Goal: Communication & Community: Participate in discussion

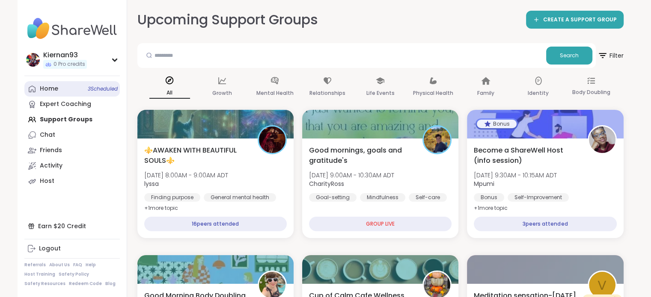
click at [90, 92] on span "3 Scheduled" at bounding box center [103, 89] width 30 height 7
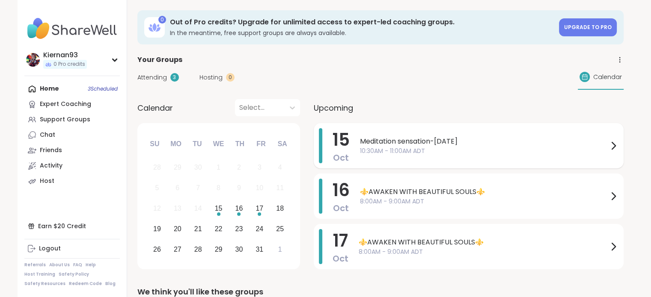
click at [406, 144] on span "Meditation sensation-[DATE]" at bounding box center [484, 141] width 248 height 10
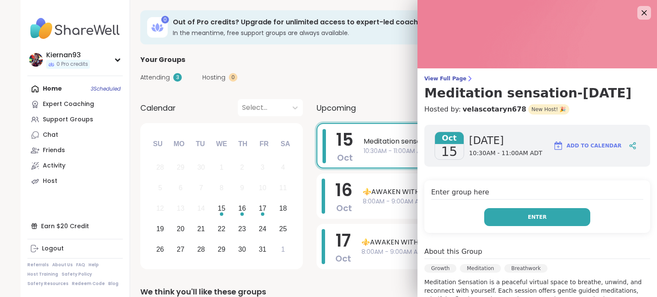
click at [519, 211] on button "Enter" at bounding box center [537, 217] width 106 height 18
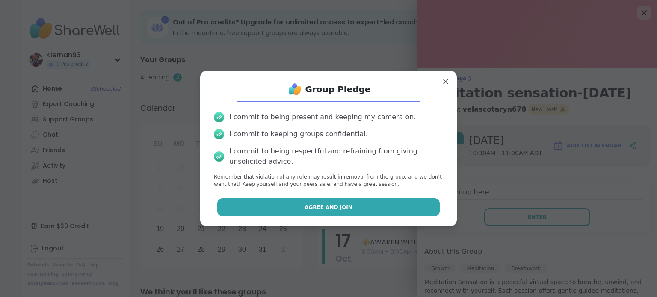
click at [365, 212] on button "Agree and Join" at bounding box center [328, 208] width 223 height 18
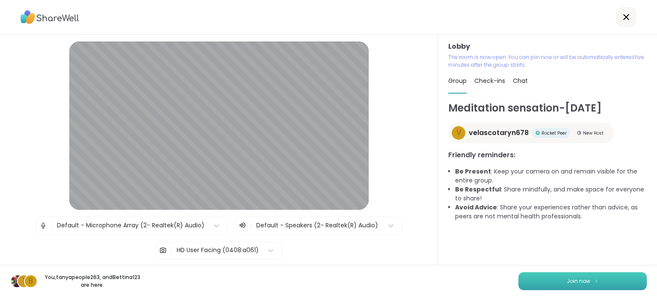
click at [545, 285] on button "Join now" at bounding box center [583, 282] width 128 height 18
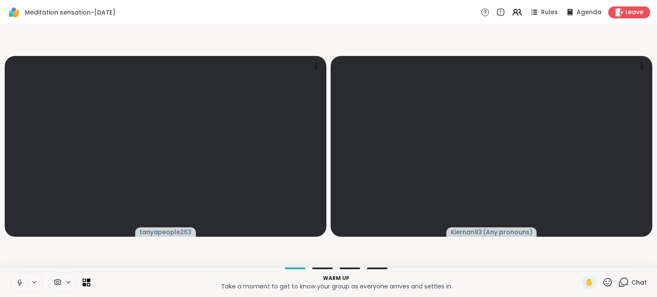
click at [18, 284] on icon at bounding box center [20, 283] width 8 height 8
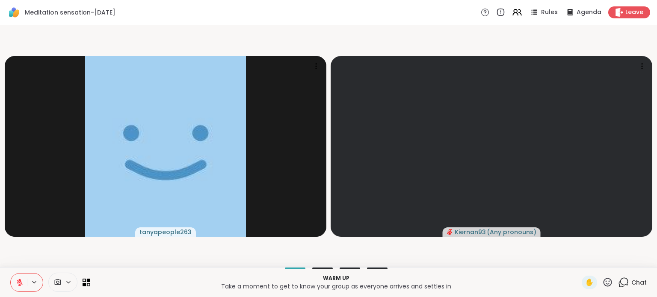
click at [632, 284] on span "Chat" at bounding box center [639, 283] width 15 height 9
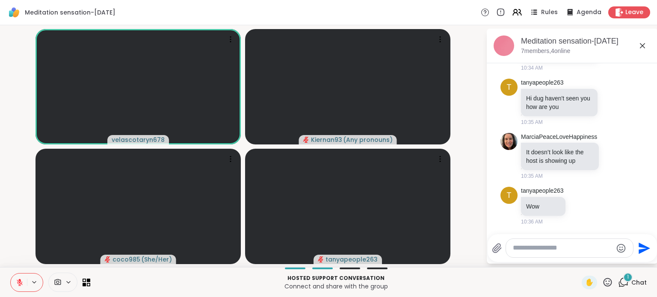
scroll to position [140, 0]
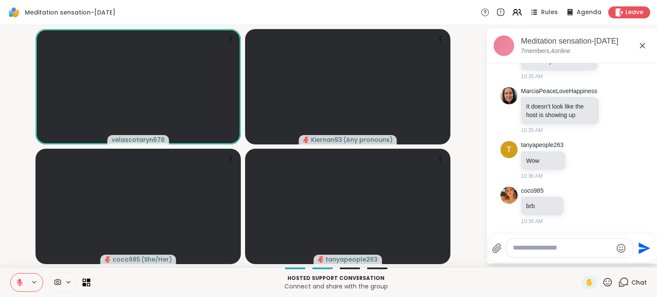
click at [531, 252] on textarea "Type your message" at bounding box center [563, 248] width 100 height 9
type textarea "**********"
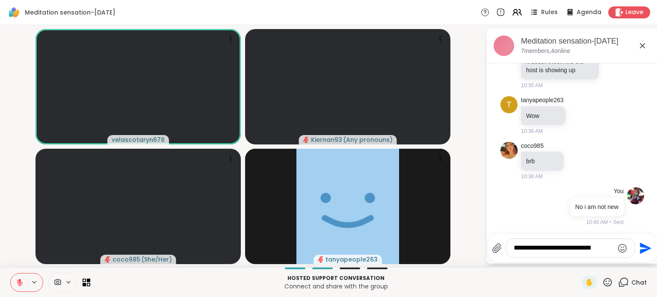
type textarea "**********"
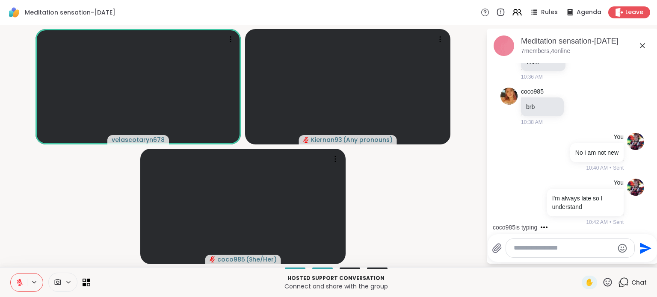
scroll to position [285, 0]
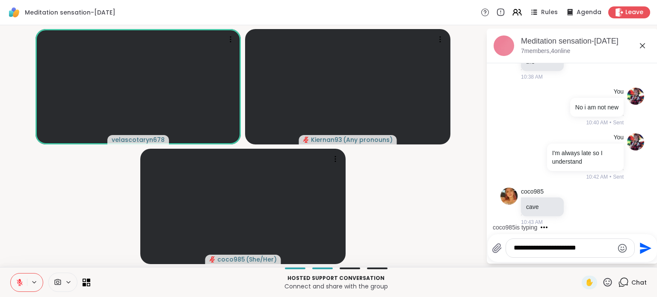
type textarea "**********"
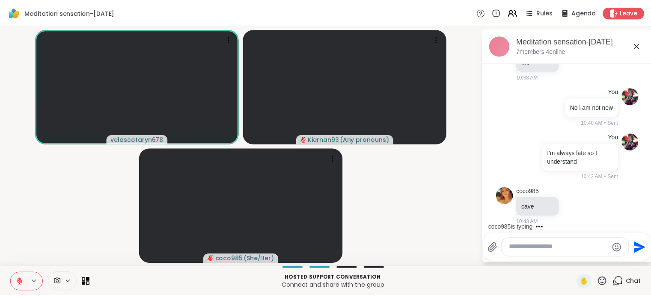
scroll to position [339, 0]
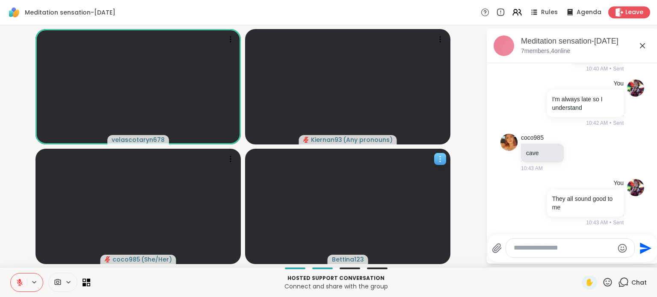
click at [442, 158] on icon at bounding box center [440, 159] width 9 height 9
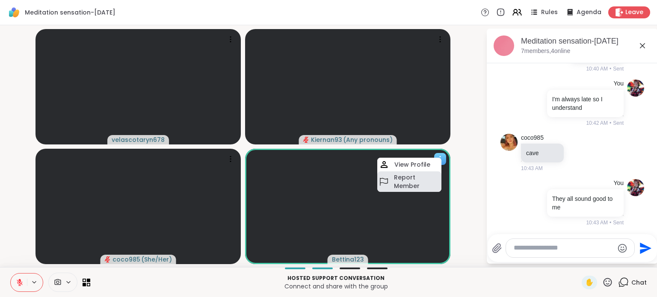
click at [416, 181] on h4 "Report Member" at bounding box center [417, 181] width 46 height 17
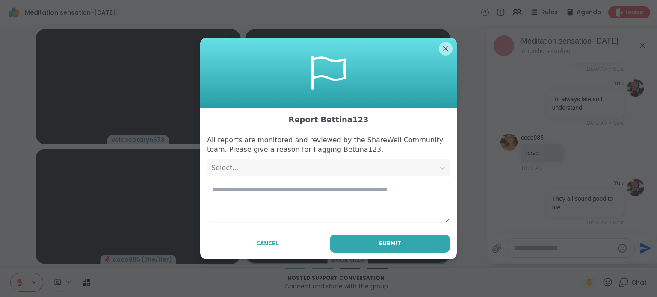
click at [299, 169] on div "Select..." at bounding box center [320, 168] width 219 height 10
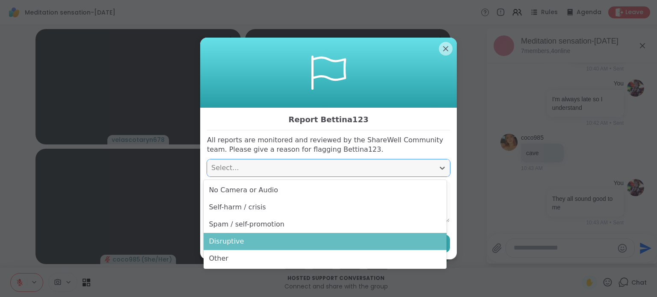
click at [269, 239] on div "Disruptive" at bounding box center [325, 241] width 243 height 17
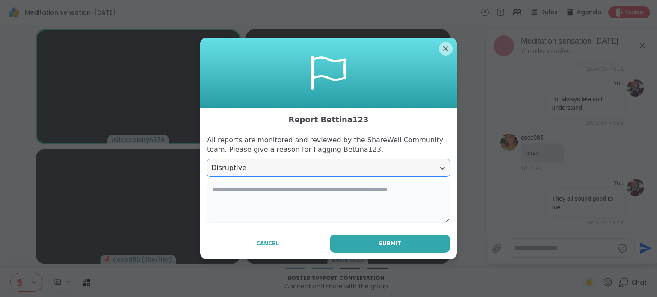
click at [272, 205] on textarea at bounding box center [328, 202] width 243 height 41
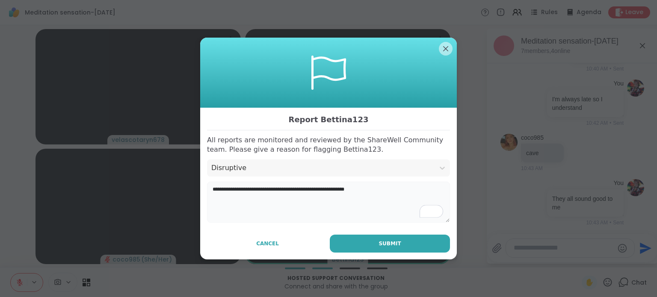
click at [310, 191] on textarea "**********" at bounding box center [328, 202] width 243 height 41
click at [219, 190] on textarea "**********" at bounding box center [328, 202] width 243 height 41
click at [271, 189] on textarea "**********" at bounding box center [328, 202] width 243 height 41
click at [415, 185] on textarea "**********" at bounding box center [328, 202] width 243 height 41
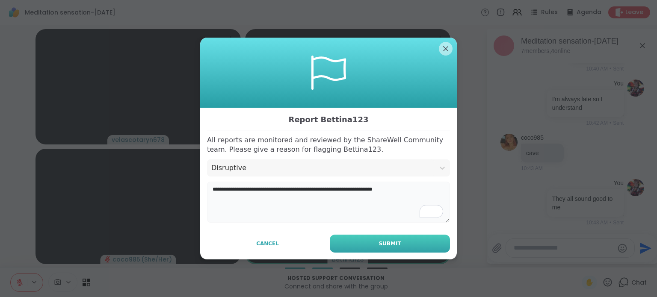
type textarea "**********"
click at [386, 241] on span "Submit" at bounding box center [390, 244] width 22 height 8
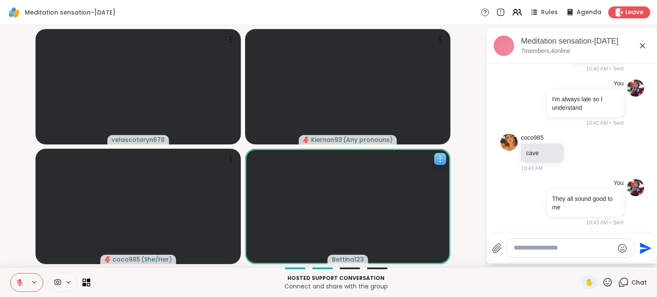
click at [438, 161] on icon at bounding box center [440, 159] width 9 height 9
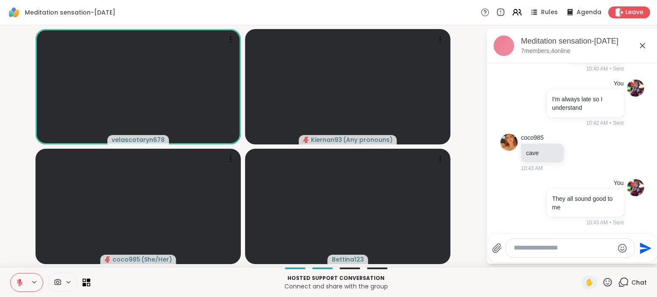
click at [466, 197] on video-player-container "velascotaryn678 Kiernan93 ( Any pronouns ) coco985 ( She/Her ) Bettina123" at bounding box center [243, 146] width 476 height 235
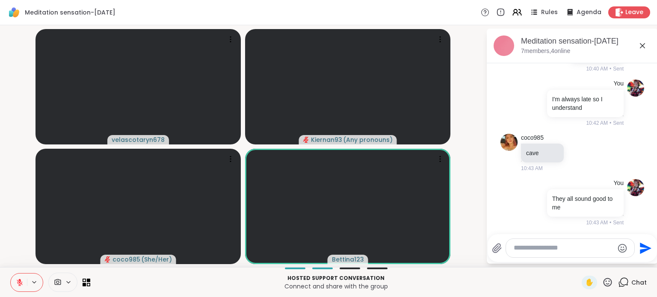
click at [553, 251] on textarea "Type your message" at bounding box center [564, 248] width 100 height 9
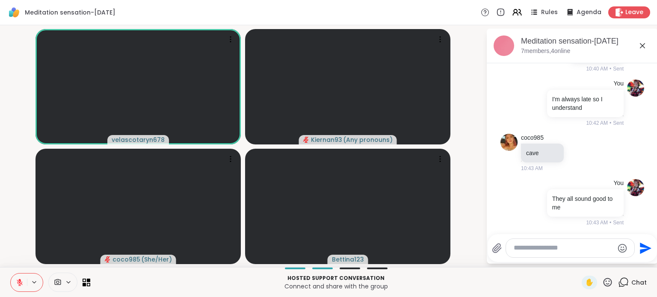
click at [530, 247] on textarea "Type your message" at bounding box center [564, 248] width 100 height 9
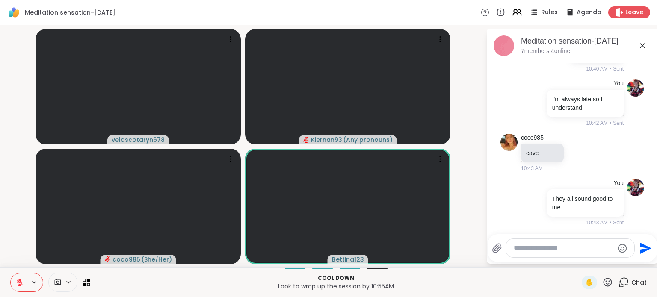
click at [540, 249] on textarea "Type your message" at bounding box center [564, 248] width 100 height 9
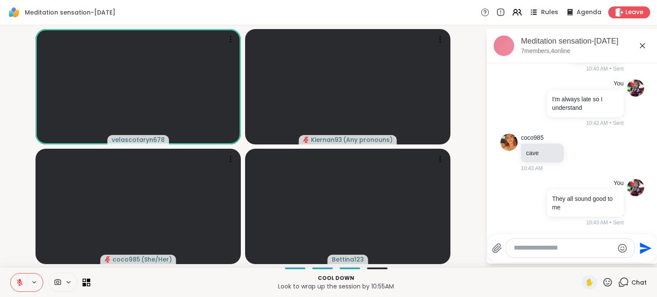
click at [534, 13] on icon at bounding box center [533, 12] width 11 height 11
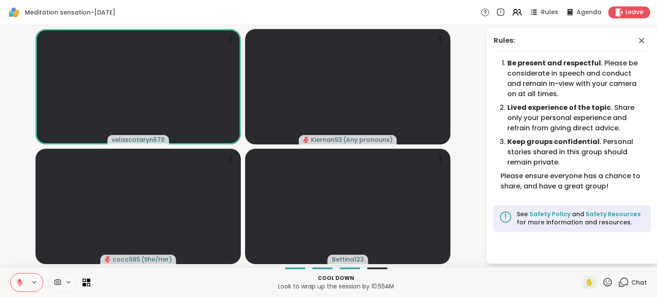
click at [541, 15] on span "Rules" at bounding box center [550, 12] width 18 height 9
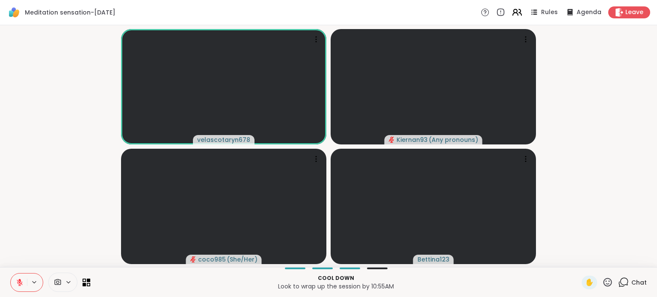
click at [512, 15] on icon at bounding box center [517, 12] width 11 height 11
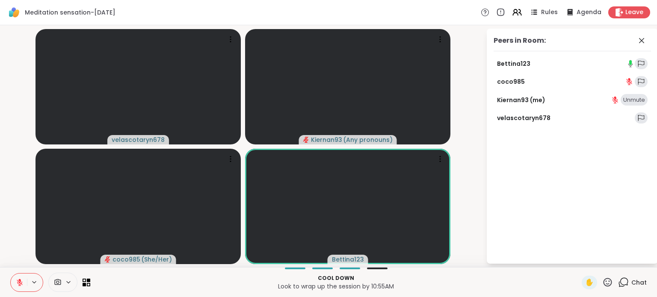
click at [630, 64] on icon at bounding box center [630, 62] width 3 height 5
click at [643, 41] on icon at bounding box center [641, 40] width 5 height 5
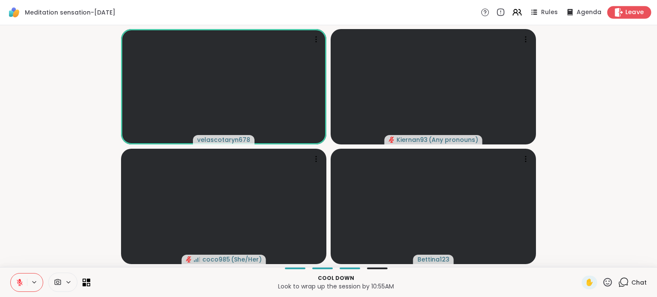
click at [626, 14] on span "Leave" at bounding box center [635, 12] width 19 height 9
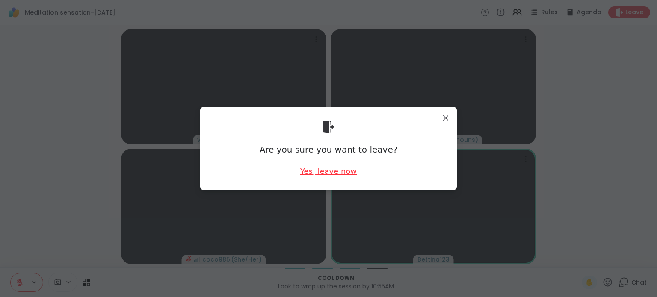
click at [332, 172] on div "Yes, leave now" at bounding box center [328, 171] width 56 height 11
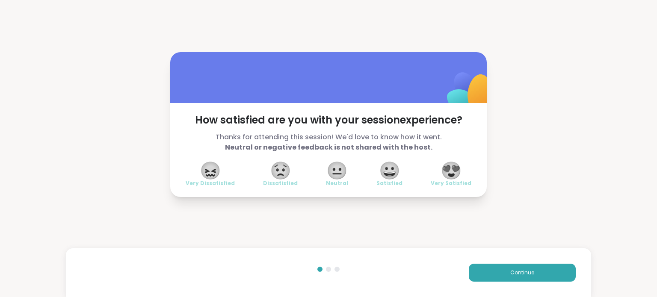
click at [200, 173] on span "😖" at bounding box center [210, 170] width 21 height 15
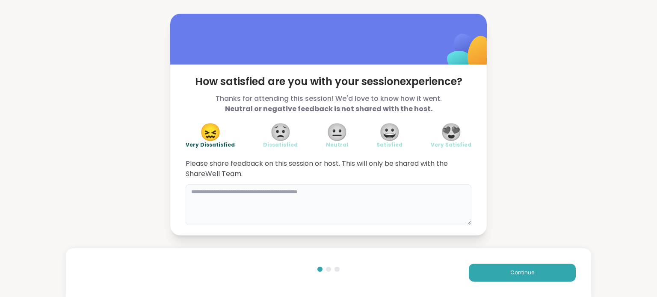
click at [243, 205] on textarea at bounding box center [329, 204] width 286 height 41
type textarea "*"
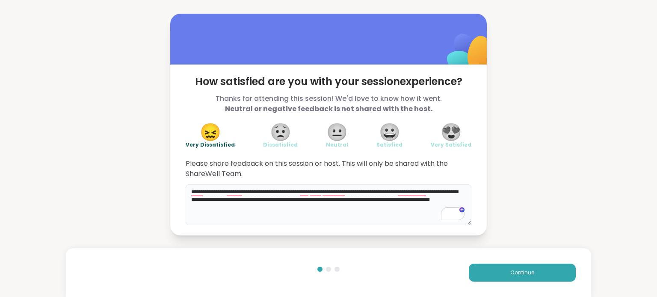
click at [305, 210] on textarea "**********" at bounding box center [329, 204] width 286 height 41
type textarea "**********"
click at [488, 269] on button "Continue" at bounding box center [522, 273] width 107 height 18
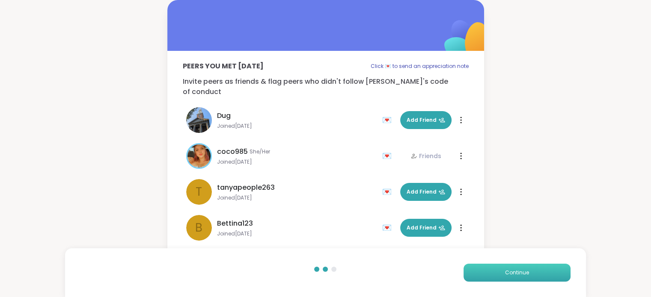
click at [524, 265] on button "Continue" at bounding box center [516, 273] width 107 height 18
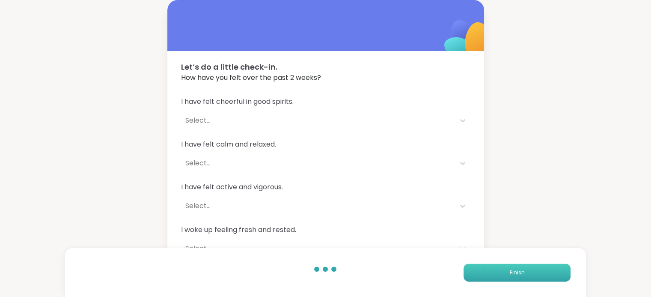
click at [524, 265] on button "Finish" at bounding box center [516, 273] width 107 height 18
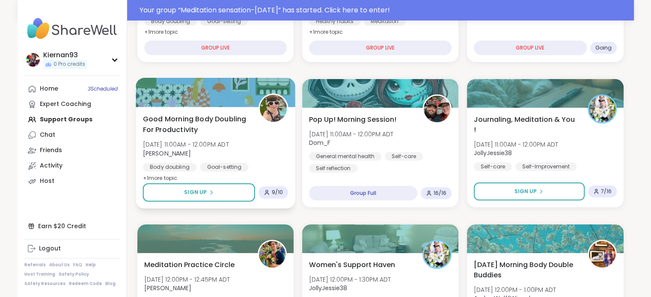
scroll to position [200, 0]
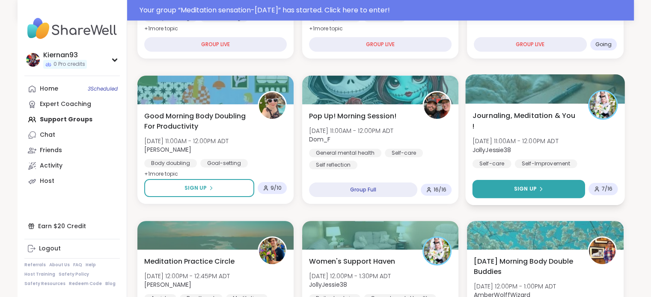
click at [525, 182] on button "Sign Up" at bounding box center [528, 189] width 113 height 18
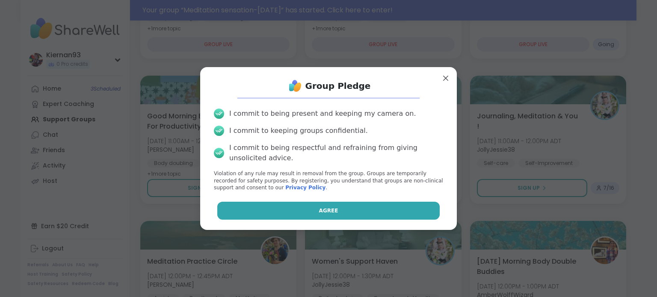
click at [359, 205] on button "Agree" at bounding box center [328, 211] width 223 height 18
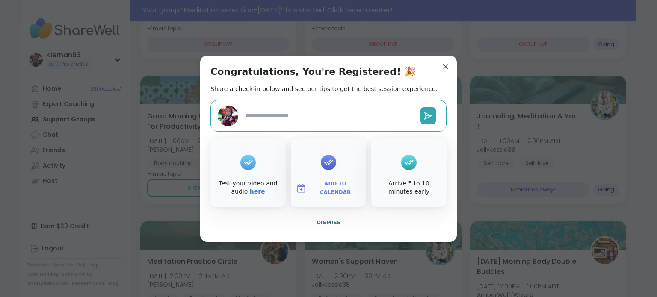
type textarea "*"
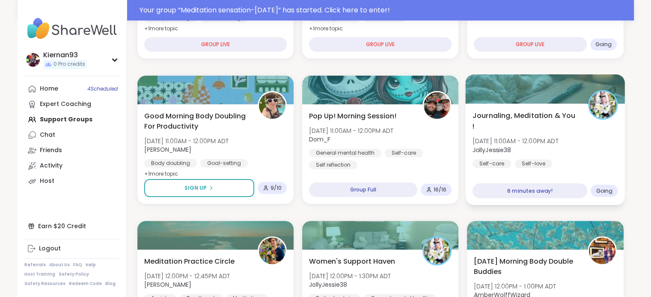
click at [552, 111] on span "Journaling, Meditation & You !" at bounding box center [525, 120] width 106 height 21
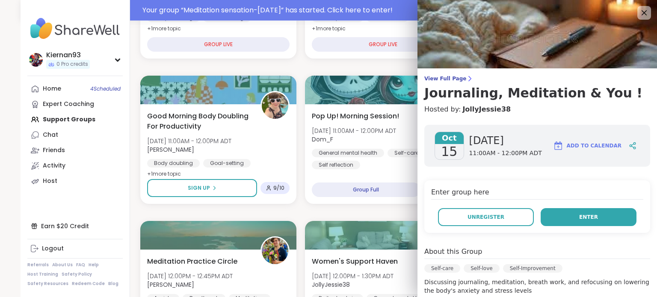
click at [604, 220] on button "Enter" at bounding box center [589, 217] width 96 height 18
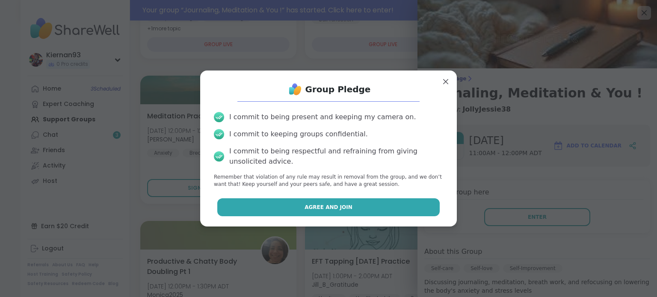
click at [398, 208] on button "Agree and Join" at bounding box center [328, 208] width 223 height 18
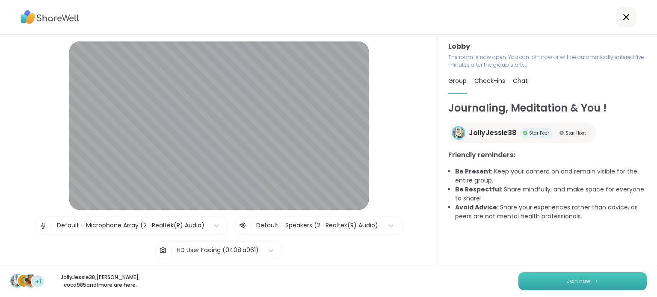
click at [597, 280] on button "Join now" at bounding box center [583, 282] width 128 height 18
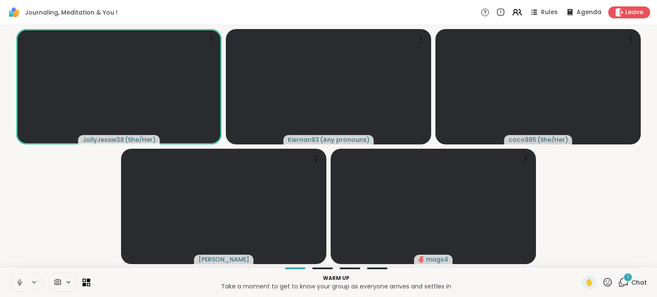
click at [20, 282] on icon at bounding box center [20, 283] width 8 height 8
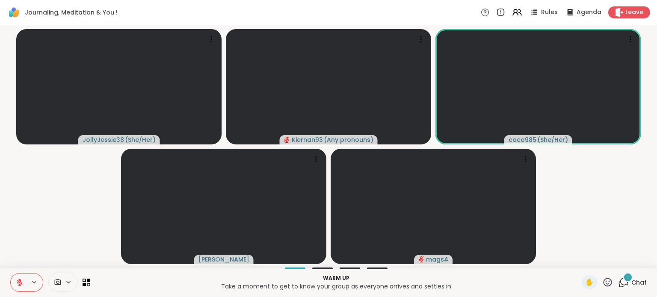
click at [619, 287] on icon at bounding box center [622, 285] width 6 height 6
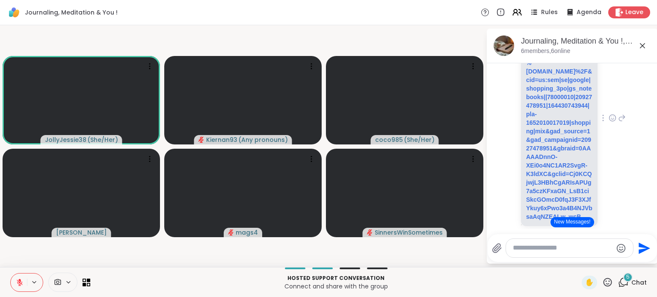
scroll to position [2014, 0]
drag, startPoint x: 533, startPoint y: 132, endPoint x: 555, endPoint y: 156, distance: 31.8
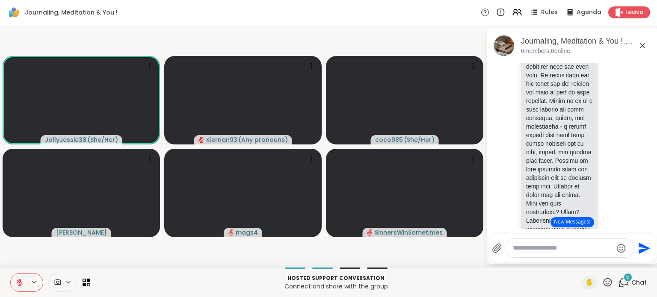
scroll to position [0, 0]
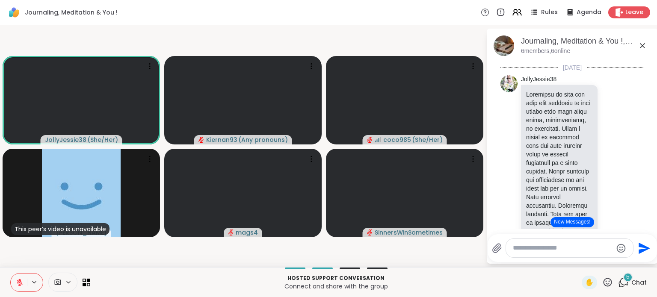
click at [20, 282] on icon at bounding box center [20, 283] width 8 height 8
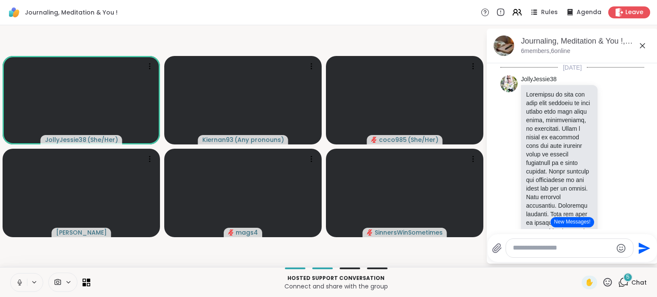
click at [19, 282] on icon at bounding box center [20, 283] width 8 height 8
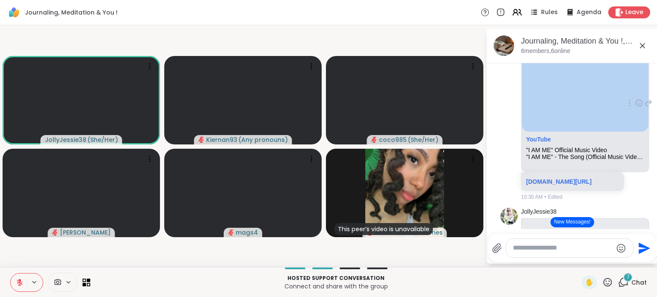
scroll to position [1063, 0]
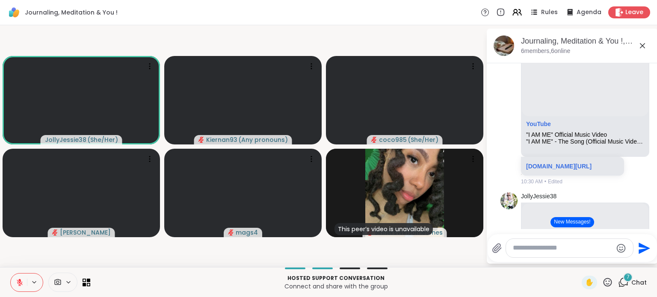
drag, startPoint x: 526, startPoint y: 73, endPoint x: 568, endPoint y: 128, distance: 69.3
copy p "Sometimes we need the very same kindness we show others when life feels tough, …"
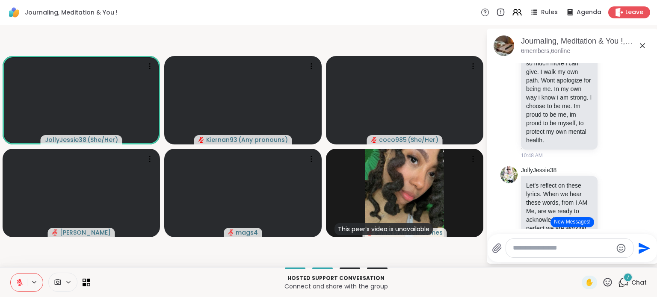
scroll to position [1567, 0]
drag, startPoint x: 548, startPoint y: 106, endPoint x: 580, endPoint y: 113, distance: 33.4
click at [580, 113] on p "I AM ME. I will never pretend to be another. I will never want to be another. I…" at bounding box center [559, 25] width 66 height 240
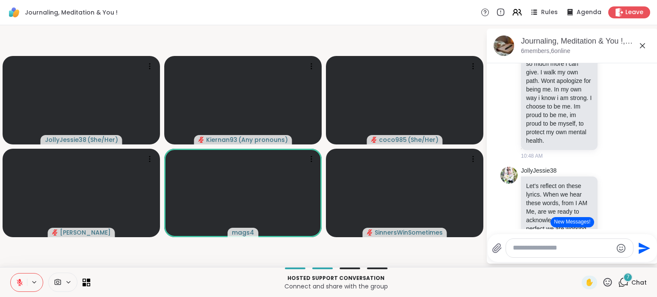
click at [550, 145] on p "I AM ME. I will never pretend to be another. I will never want to be another. I…" at bounding box center [559, 25] width 66 height 240
drag, startPoint x: 568, startPoint y: 131, endPoint x: 542, endPoint y: 210, distance: 83.4
click at [542, 145] on p "I AM ME. I will never pretend to be another. I will never want to be another. I…" at bounding box center [559, 25] width 66 height 240
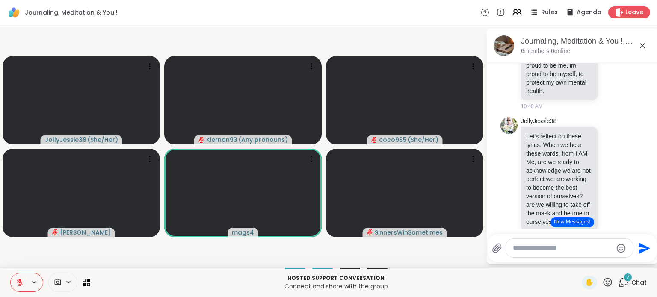
scroll to position [1636, 0]
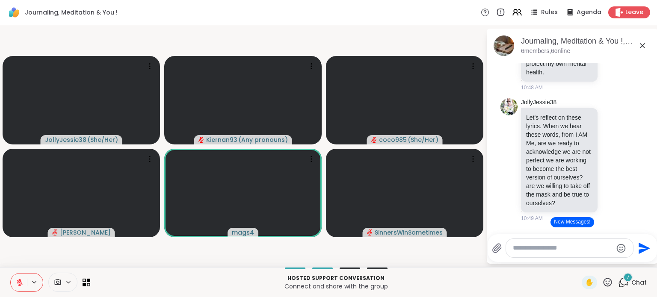
drag, startPoint x: 534, startPoint y: 140, endPoint x: 562, endPoint y: 160, distance: 34.9
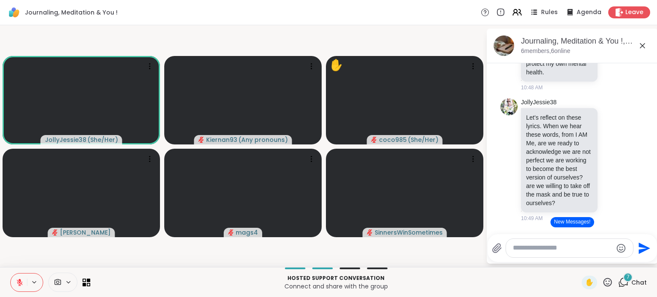
drag, startPoint x: 556, startPoint y: 167, endPoint x: 543, endPoint y: 199, distance: 34.7
drag, startPoint x: 540, startPoint y: 200, endPoint x: 567, endPoint y: 206, distance: 26.9
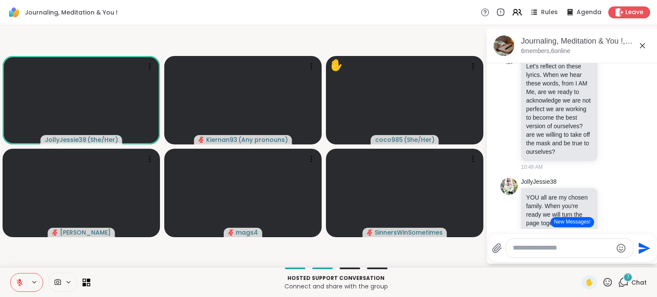
scroll to position [1689, 0]
drag, startPoint x: 526, startPoint y: 172, endPoint x: 546, endPoint y: 196, distance: 30.7
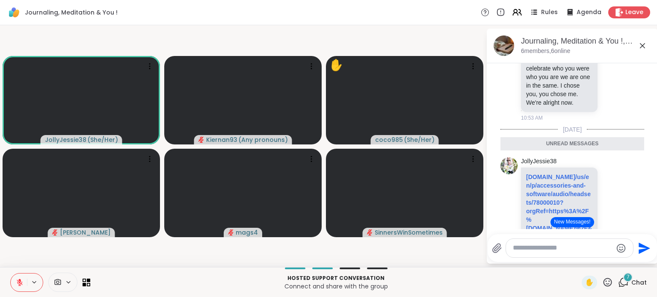
scroll to position [1860, 0]
drag, startPoint x: 532, startPoint y: 107, endPoint x: 565, endPoint y: 191, distance: 90.1
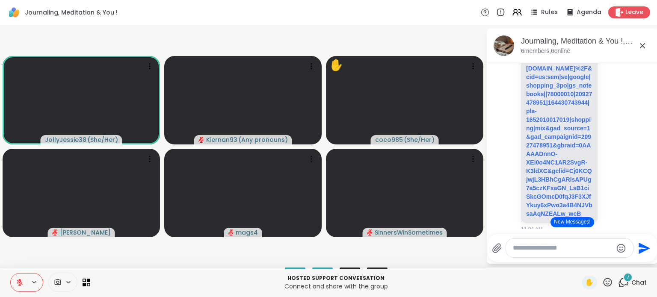
scroll to position [2016, 0]
drag, startPoint x: 540, startPoint y: 102, endPoint x: 552, endPoint y: 143, distance: 43.3
drag, startPoint x: 531, startPoint y: 122, endPoint x: 555, endPoint y: 166, distance: 49.2
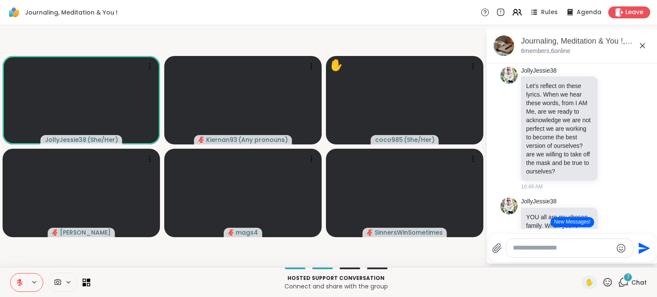
scroll to position [1670, 0]
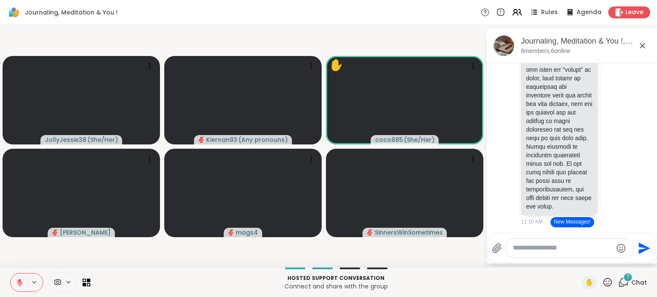
scroll to position [3536, 0]
drag, startPoint x: 534, startPoint y: 99, endPoint x: 564, endPoint y: 131, distance: 43.3
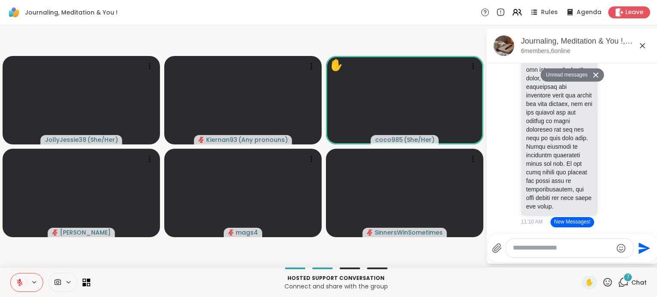
drag, startPoint x: 564, startPoint y: 131, endPoint x: 557, endPoint y: 168, distance: 37.4
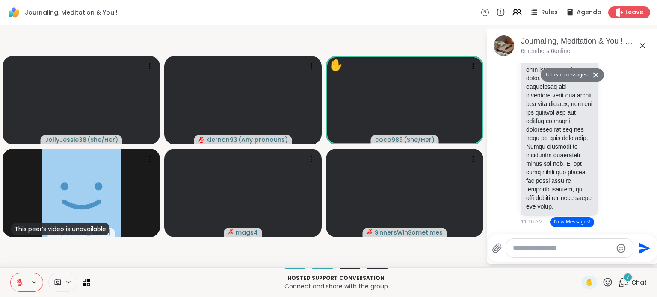
scroll to position [3798, 0]
drag, startPoint x: 525, startPoint y: 97, endPoint x: 563, endPoint y: 130, distance: 50.0
drag, startPoint x: 533, startPoint y: 148, endPoint x: 565, endPoint y: 194, distance: 55.9
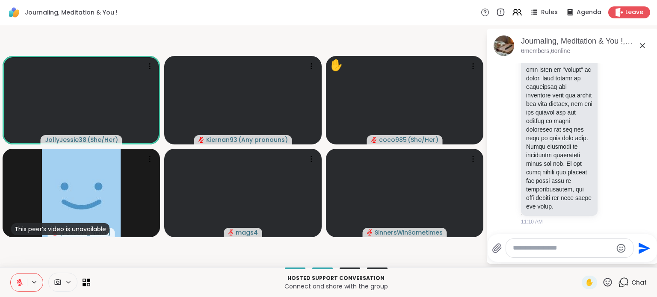
scroll to position [4581, 0]
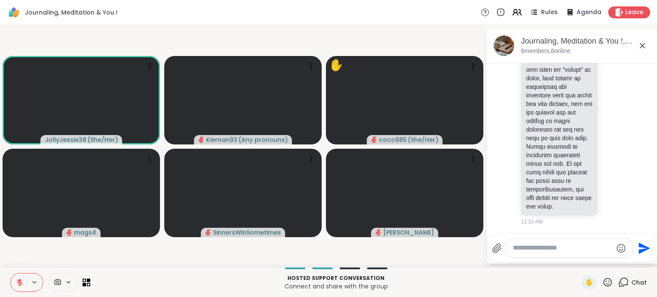
click at [567, 246] on textarea "Type your message" at bounding box center [563, 248] width 100 height 9
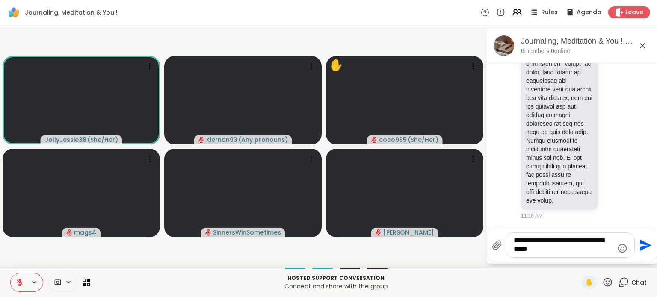
scroll to position [3658, 0]
type textarea "**********"
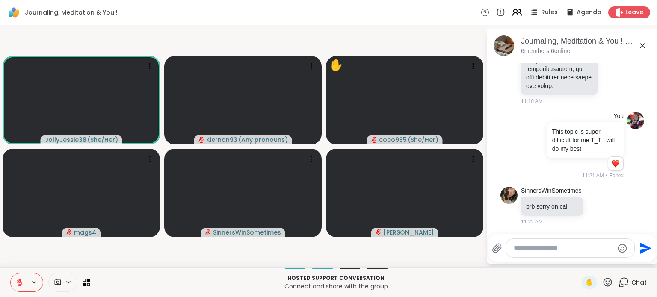
scroll to position [4701, 0]
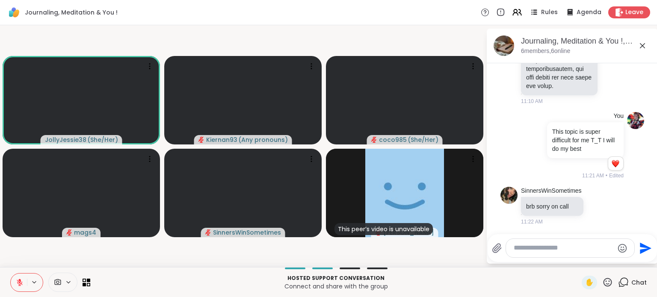
click at [20, 280] on icon at bounding box center [19, 280] width 3 height 3
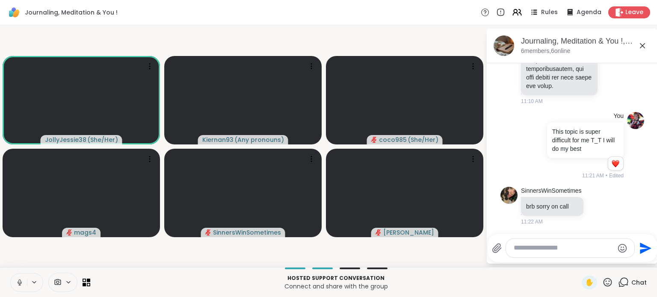
click at [17, 284] on icon at bounding box center [20, 283] width 8 height 8
click at [17, 284] on icon at bounding box center [20, 283] width 6 height 6
click at [17, 284] on icon at bounding box center [20, 283] width 8 height 8
click at [17, 284] on icon at bounding box center [20, 283] width 6 height 6
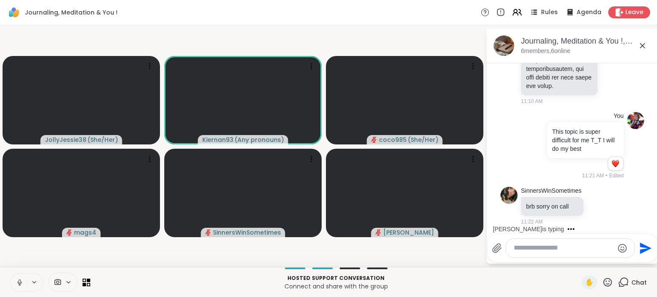
click at [19, 283] on icon at bounding box center [20, 283] width 8 height 8
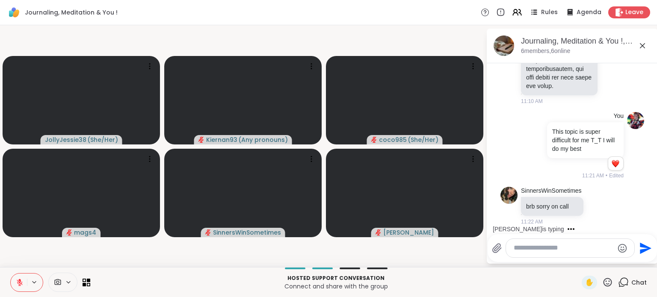
scroll to position [4746, 0]
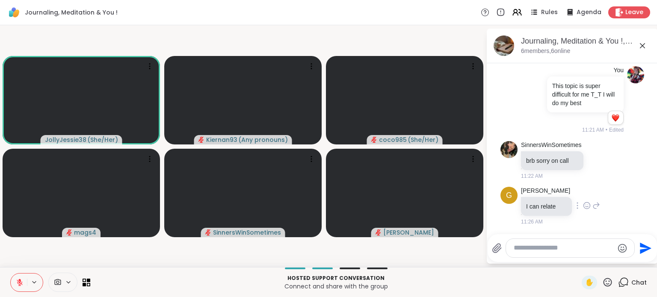
click at [583, 208] on icon at bounding box center [587, 206] width 8 height 9
click at [583, 196] on div "Select Reaction: Heart" at bounding box center [587, 192] width 8 height 8
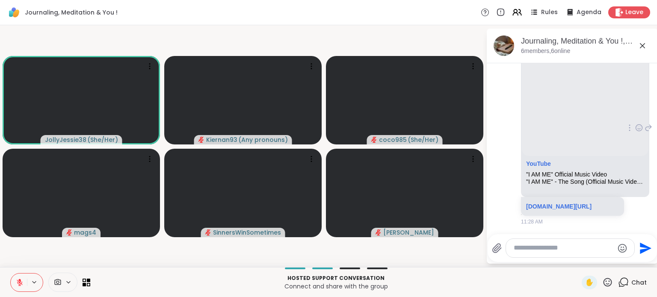
scroll to position [5052, 0]
click at [554, 204] on link "[DOMAIN_NAME][URL]" at bounding box center [558, 206] width 65 height 7
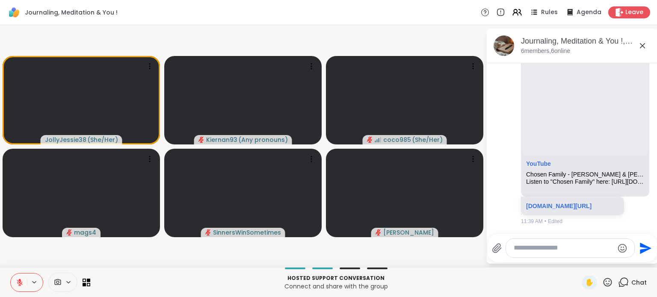
scroll to position [5707, 0]
click at [548, 205] on link "[DOMAIN_NAME][URL]" at bounding box center [558, 206] width 65 height 7
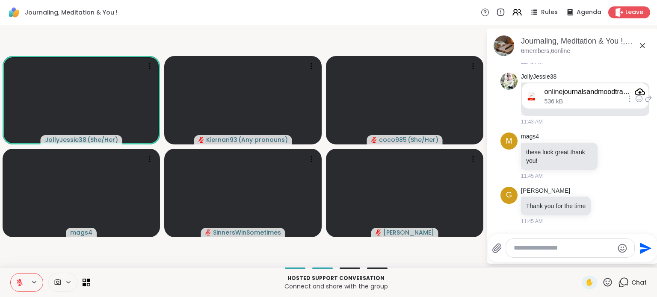
scroll to position [6211, 0]
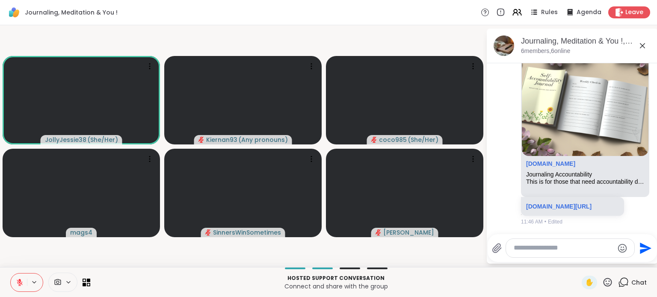
drag, startPoint x: 519, startPoint y: 182, endPoint x: 626, endPoint y: 114, distance: 126.9
click at [626, 36] on div "[PERSON_NAME] Thank you for the time 11:45 AM" at bounding box center [573, 13] width 144 height 46
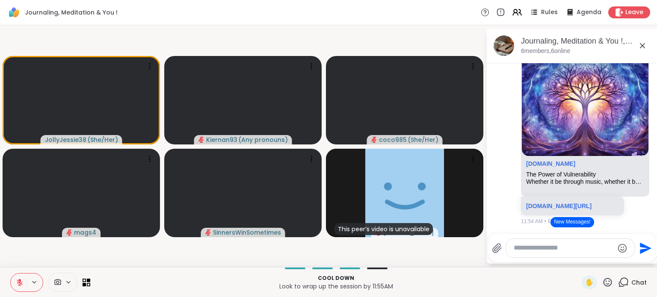
scroll to position [8340, 0]
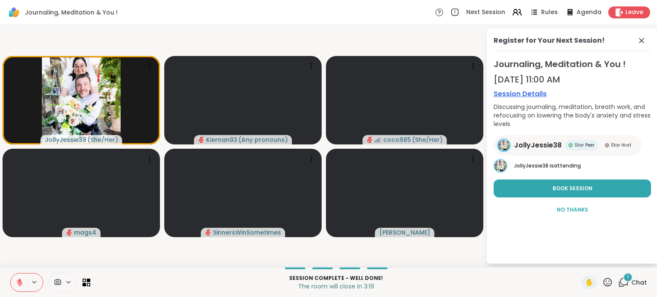
click at [632, 286] on span "Chat" at bounding box center [639, 283] width 15 height 9
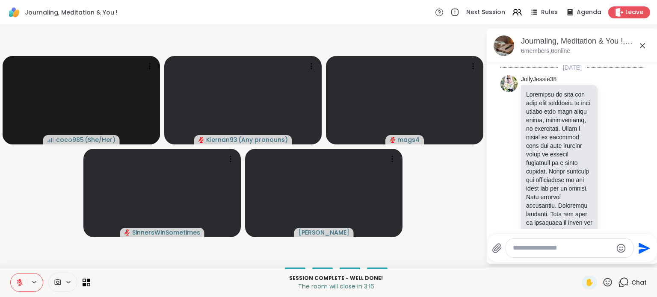
scroll to position [8406, 0]
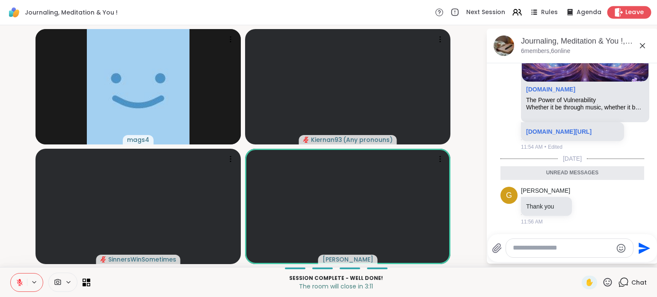
click at [626, 14] on span "Leave" at bounding box center [635, 12] width 19 height 9
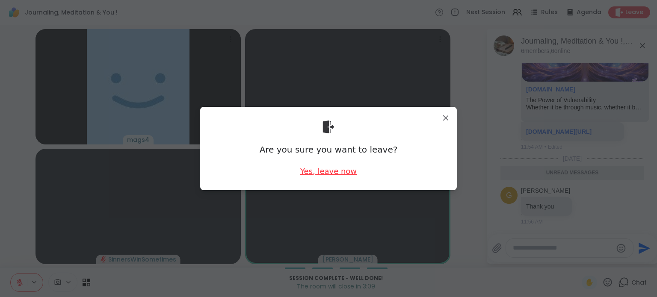
click at [338, 171] on div "Yes, leave now" at bounding box center [328, 171] width 56 height 11
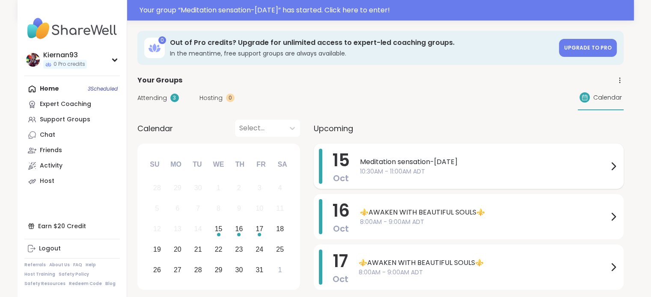
click at [390, 159] on span "Meditation sensation-[DATE]" at bounding box center [484, 162] width 248 height 10
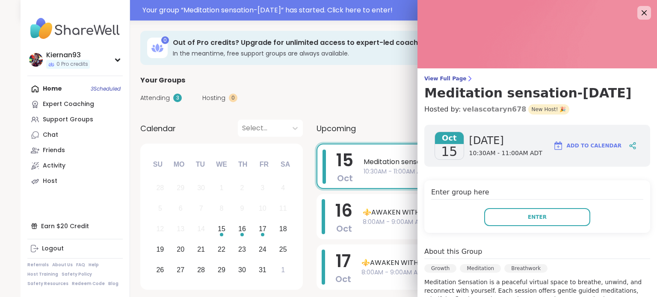
click at [479, 113] on link "velascotaryn678" at bounding box center [495, 109] width 64 height 10
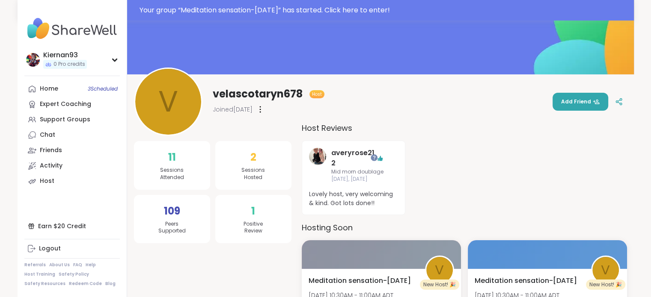
scroll to position [51, 0]
